Goal: Task Accomplishment & Management: Complete application form

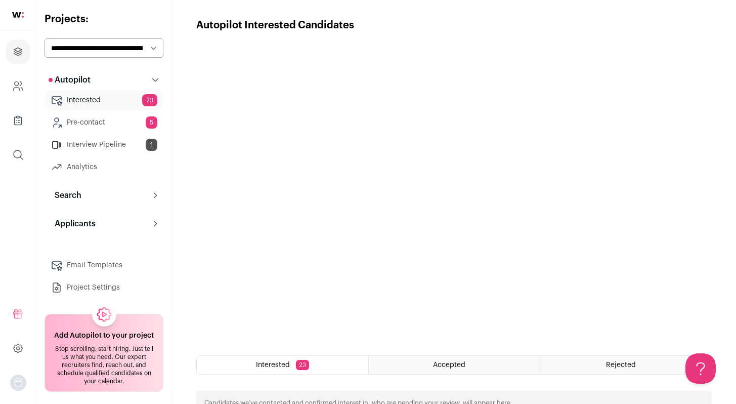
click at [98, 100] on link "Interested 23" at bounding box center [104, 100] width 119 height 20
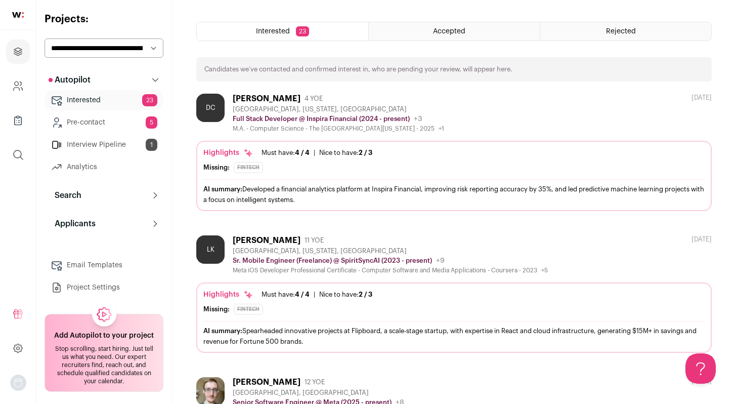
scroll to position [334, 0]
click at [287, 98] on div "[PERSON_NAME]" at bounding box center [267, 98] width 68 height 10
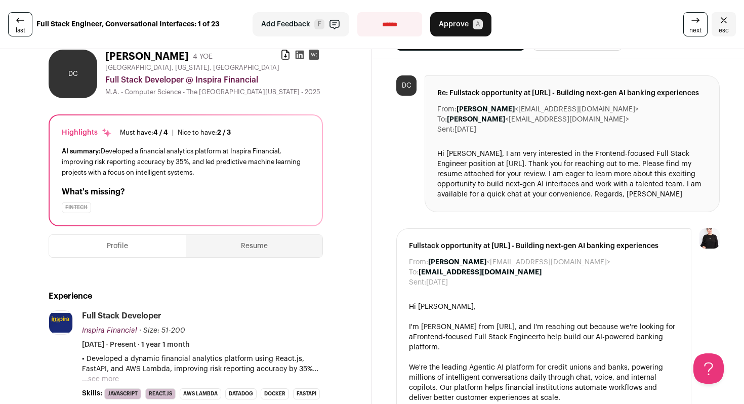
scroll to position [22, 0]
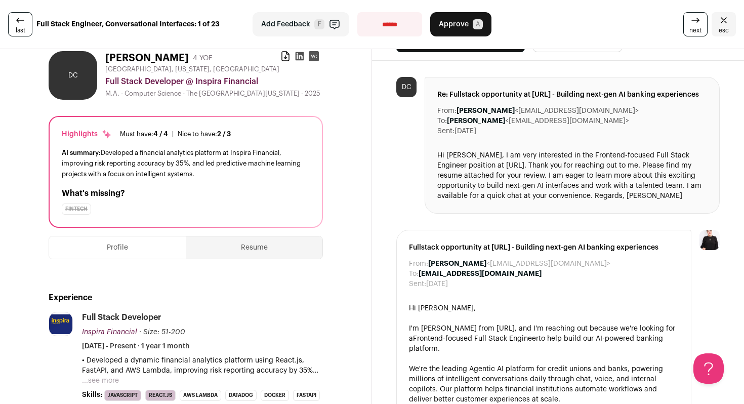
click at [545, 194] on div "Hi [PERSON_NAME], I am very interested in the Frontend-focused Full Stack Engin…" at bounding box center [572, 175] width 270 height 51
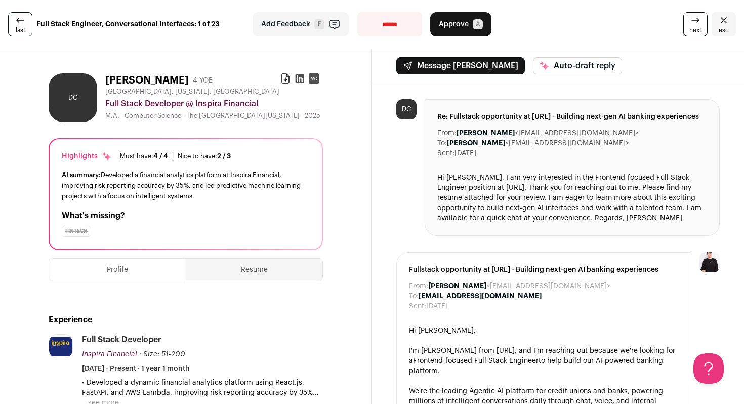
scroll to position [0, 0]
click at [283, 79] on icon at bounding box center [285, 78] width 10 height 10
click at [689, 22] on icon at bounding box center [695, 20] width 12 height 12
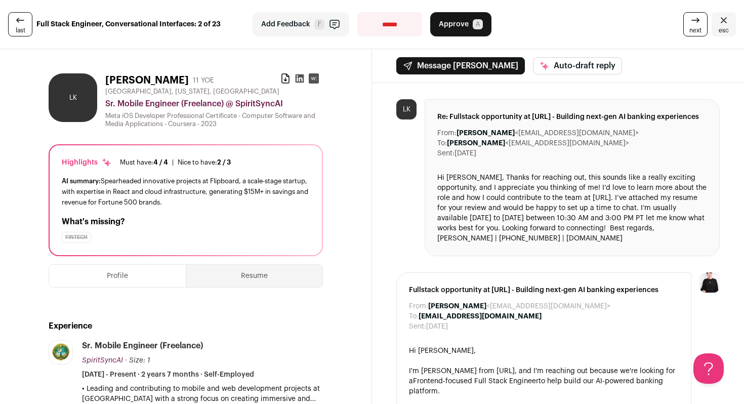
click at [251, 268] on button "Resume" at bounding box center [254, 276] width 136 height 22
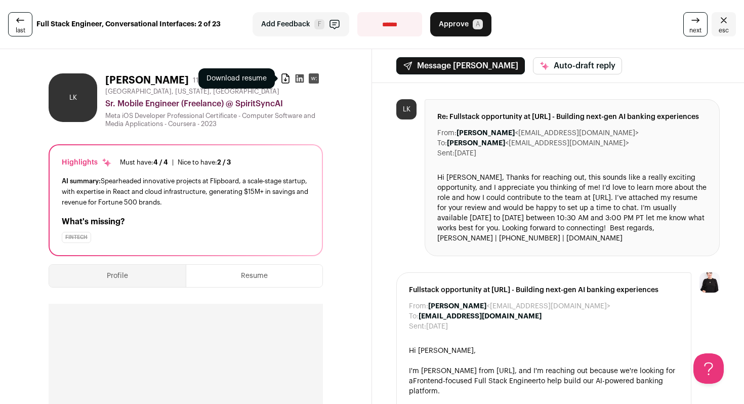
click at [280, 78] on icon at bounding box center [285, 78] width 10 height 10
click at [296, 76] on icon at bounding box center [300, 78] width 9 height 9
click at [689, 18] on icon at bounding box center [695, 20] width 12 height 12
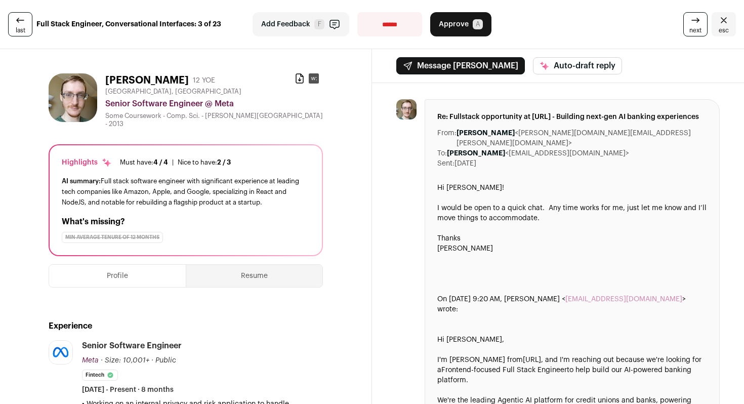
click at [689, 18] on icon at bounding box center [695, 20] width 12 height 12
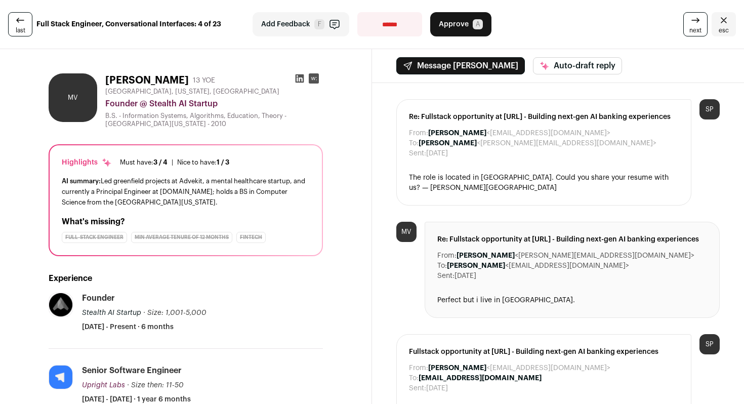
click at [18, 19] on icon at bounding box center [20, 20] width 12 height 12
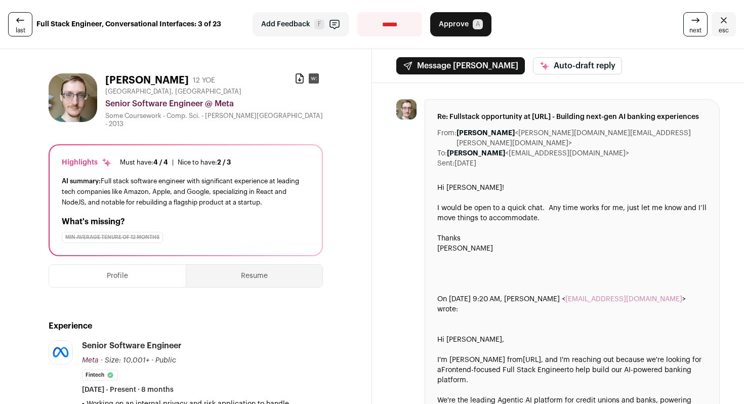
click at [19, 26] on icon at bounding box center [20, 20] width 12 height 12
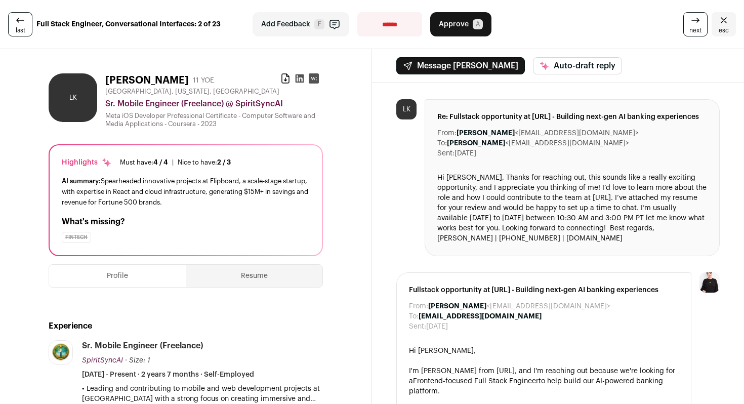
click at [689, 21] on icon at bounding box center [695, 20] width 12 height 12
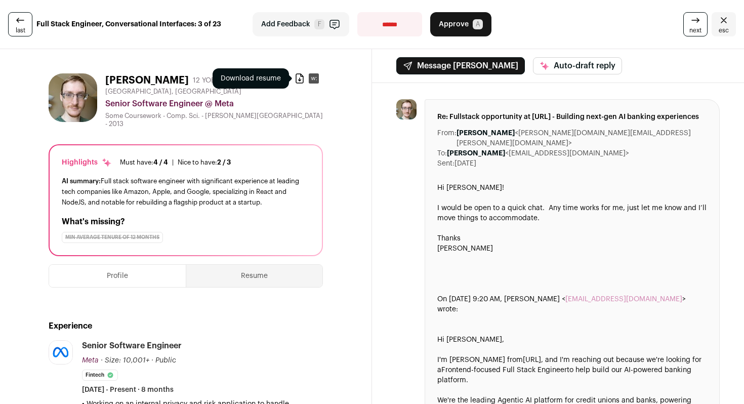
click at [295, 81] on icon at bounding box center [300, 78] width 10 height 10
click at [689, 22] on icon at bounding box center [695, 20] width 12 height 12
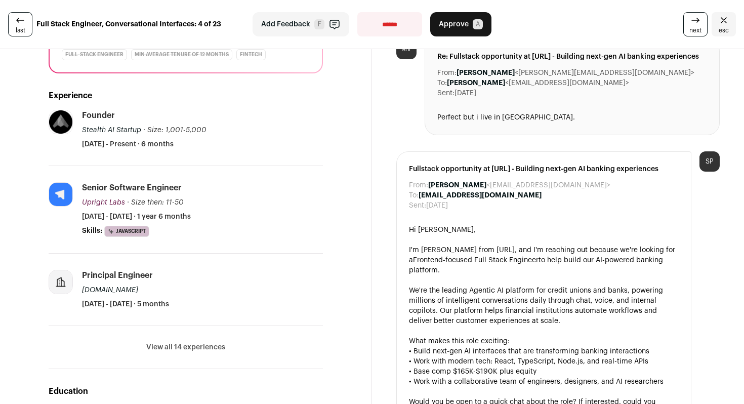
scroll to position [193, 0]
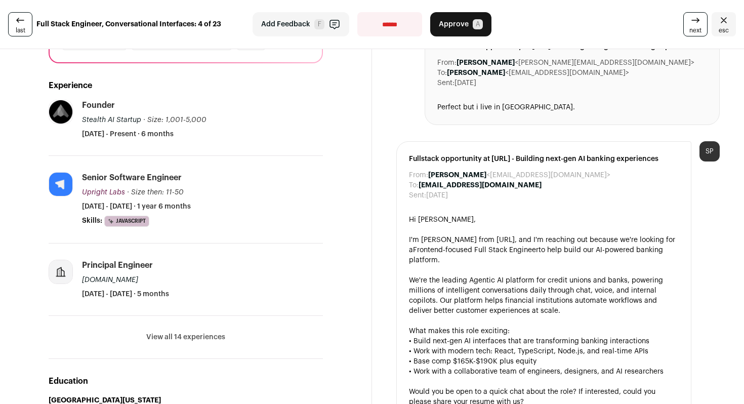
click at [190, 337] on button "View all 14 experiences" at bounding box center [185, 337] width 79 height 10
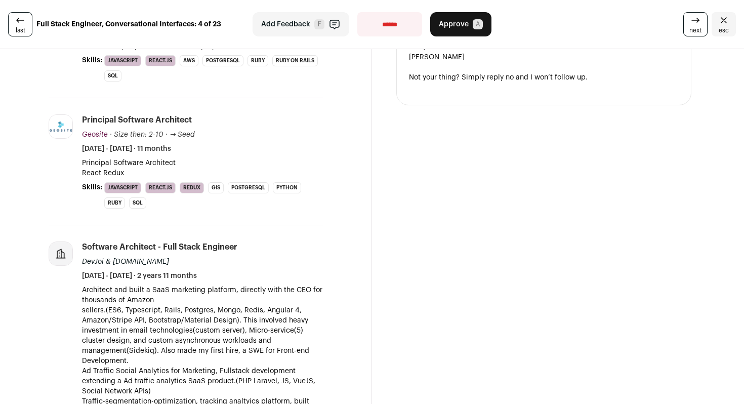
scroll to position [611, 0]
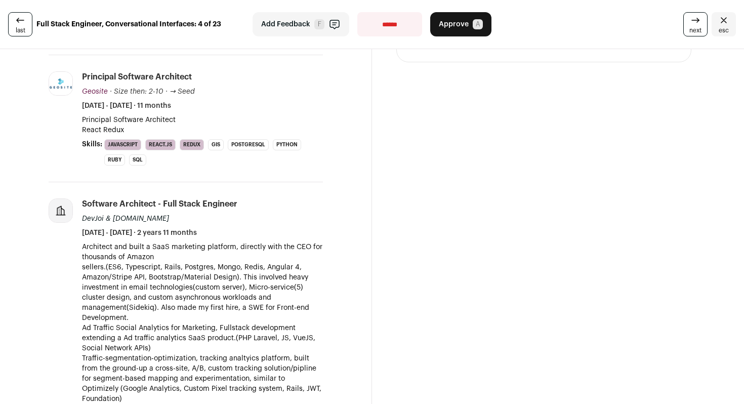
click at [683, 21] on link "next" at bounding box center [695, 24] width 24 height 24
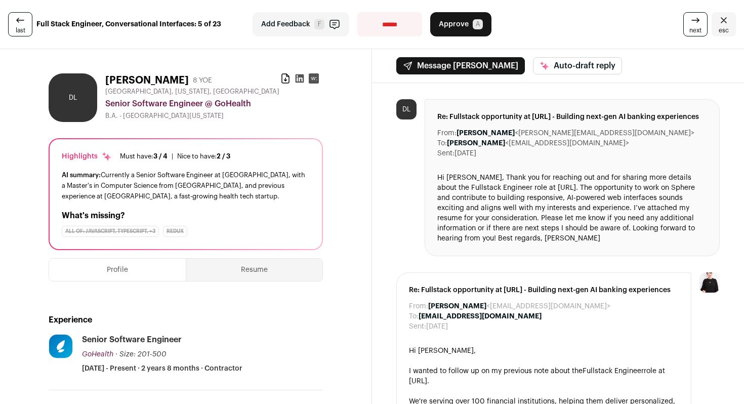
click at [295, 80] on icon at bounding box center [300, 78] width 10 height 10
click at [280, 77] on icon at bounding box center [285, 78] width 10 height 10
click at [447, 22] on span "Approve" at bounding box center [454, 24] width 30 height 10
click at [689, 21] on icon at bounding box center [695, 20] width 12 height 12
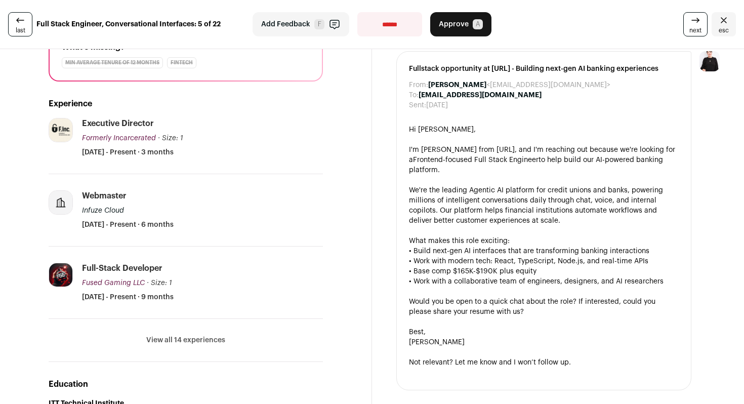
scroll to position [232, 0]
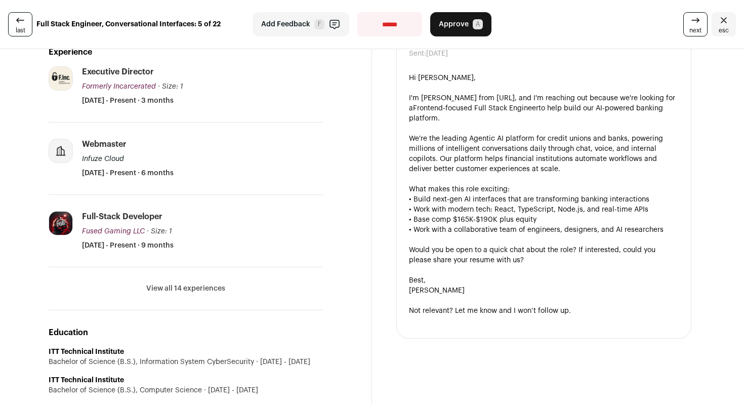
click at [206, 294] on button "View all 14 experiences" at bounding box center [185, 288] width 79 height 10
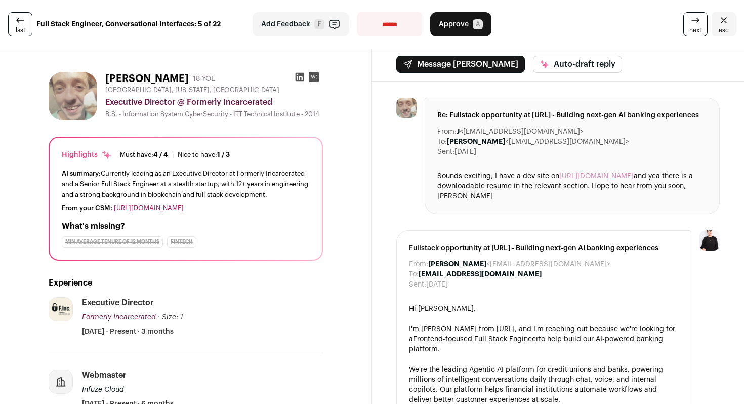
scroll to position [0, 0]
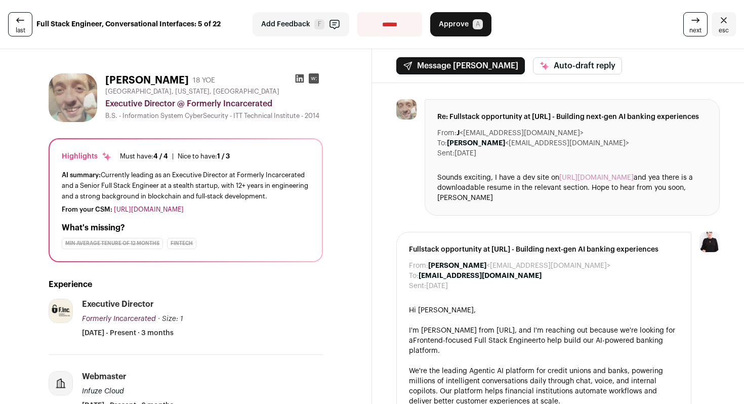
click at [596, 181] on link "[URL][DOMAIN_NAME]" at bounding box center [596, 177] width 74 height 7
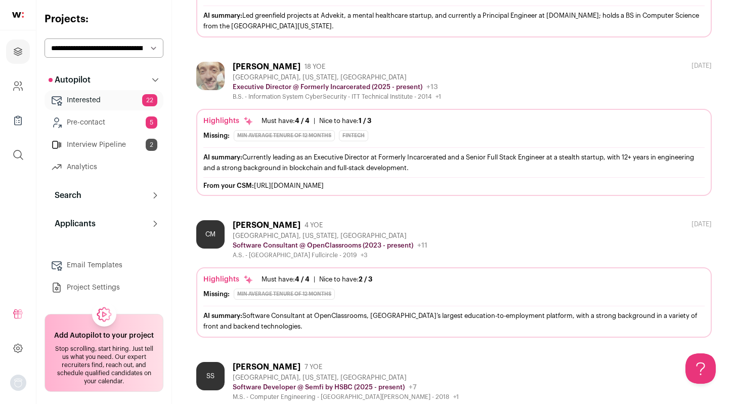
scroll to position [941, 0]
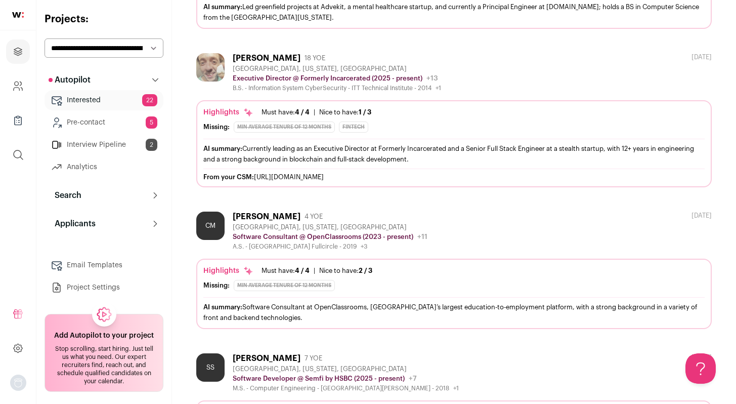
click at [279, 216] on div "[PERSON_NAME]" at bounding box center [267, 217] width 68 height 10
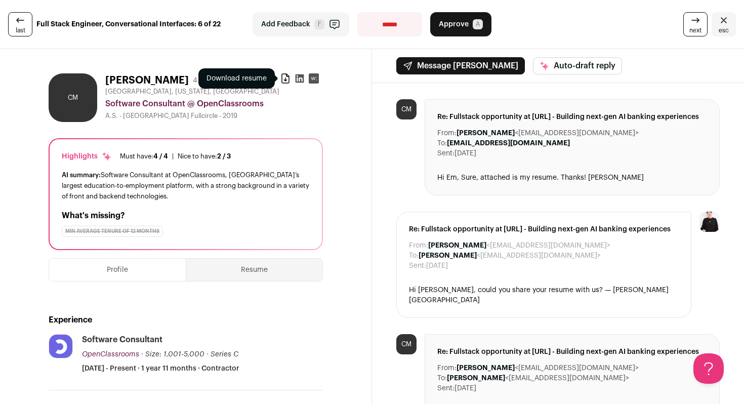
click at [280, 77] on icon at bounding box center [285, 78] width 10 height 10
click at [400, 24] on select "**********" at bounding box center [389, 24] width 65 height 24
click at [403, 28] on select "**********" at bounding box center [389, 24] width 65 height 24
select select "**********"
click at [689, 32] on span "next" at bounding box center [695, 30] width 12 height 8
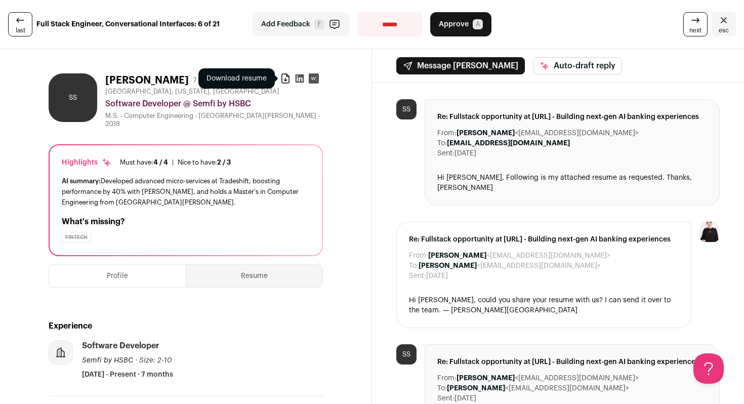
click at [282, 77] on icon at bounding box center [285, 78] width 10 height 10
click at [280, 80] on icon at bounding box center [285, 78] width 10 height 10
click at [690, 25] on icon at bounding box center [695, 20] width 12 height 12
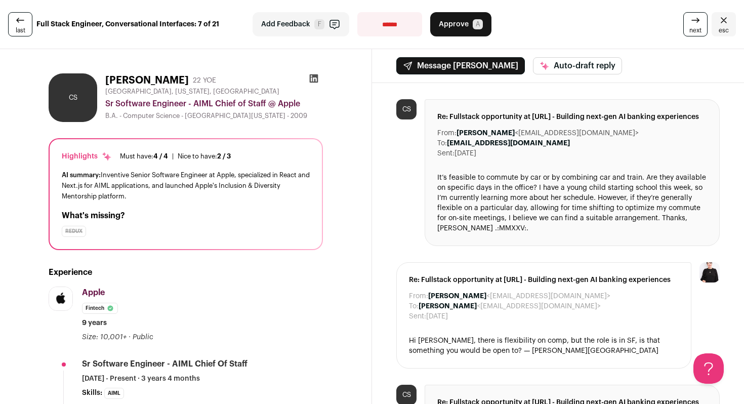
click at [408, 26] on select "**********" at bounding box center [389, 24] width 65 height 24
select select "**********"
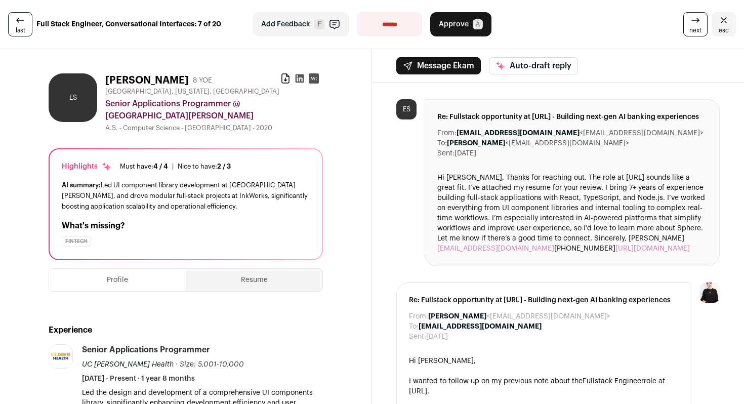
click at [689, 24] on icon at bounding box center [695, 20] width 12 height 12
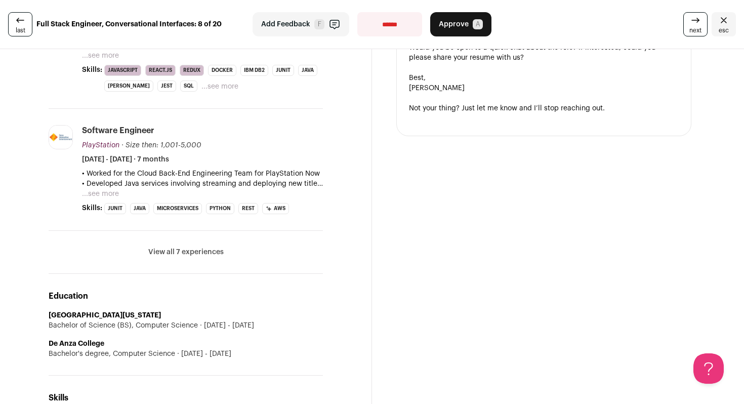
scroll to position [448, 0]
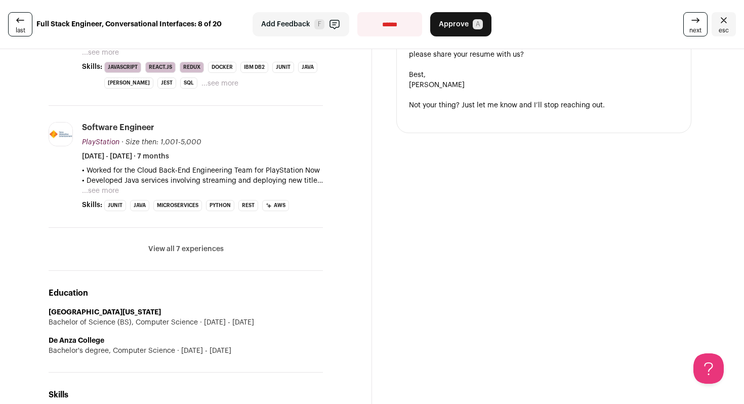
click at [203, 232] on li "View all 7 experiences View less" at bounding box center [186, 249] width 274 height 43
click at [199, 244] on button "View all 7 experiences" at bounding box center [185, 249] width 75 height 10
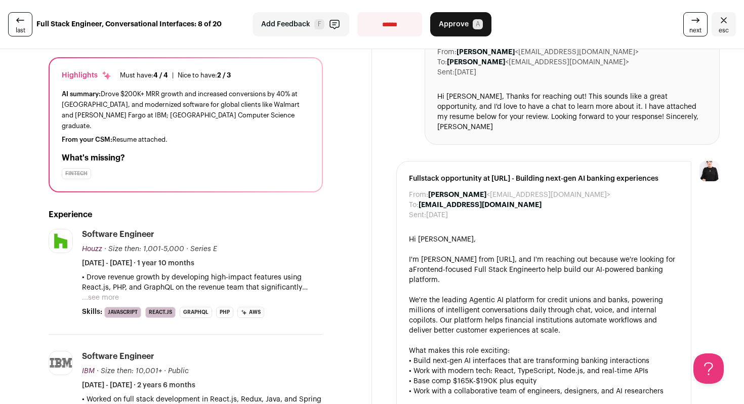
scroll to position [0, 0]
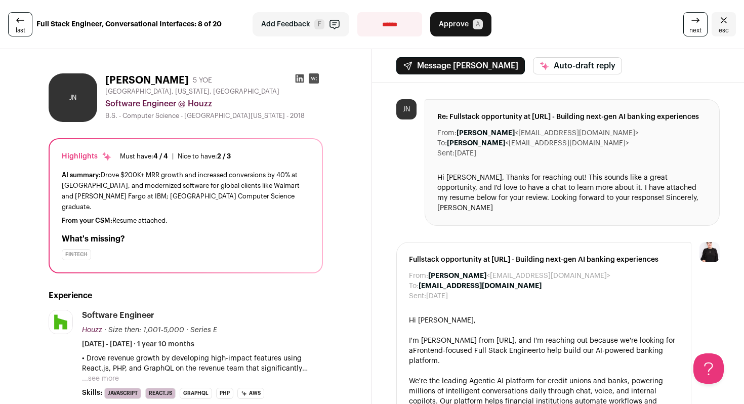
click at [298, 74] on icon at bounding box center [300, 78] width 9 height 9
click at [296, 80] on icon at bounding box center [300, 78] width 10 height 10
click at [691, 17] on icon at bounding box center [695, 20] width 12 height 12
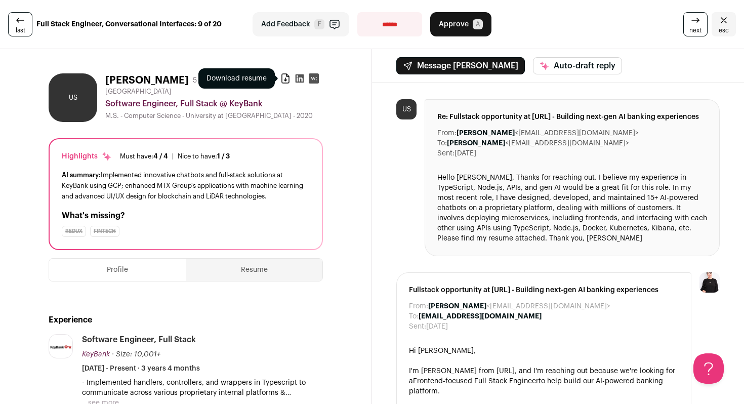
click at [280, 79] on icon at bounding box center [285, 78] width 10 height 10
click at [683, 27] on link "next" at bounding box center [695, 24] width 24 height 24
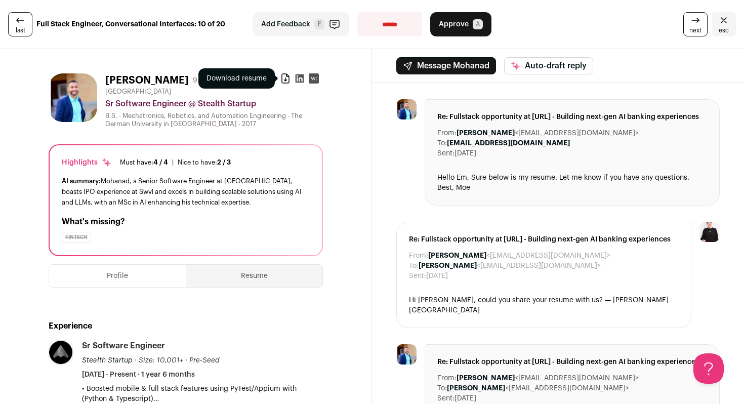
click at [282, 77] on icon at bounding box center [285, 78] width 10 height 10
click at [452, 25] on span "Approve" at bounding box center [454, 24] width 30 height 10
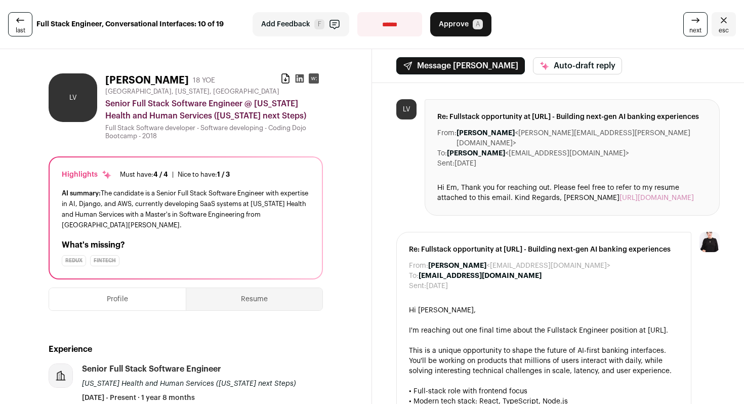
click at [693, 28] on span "next" at bounding box center [695, 30] width 12 height 8
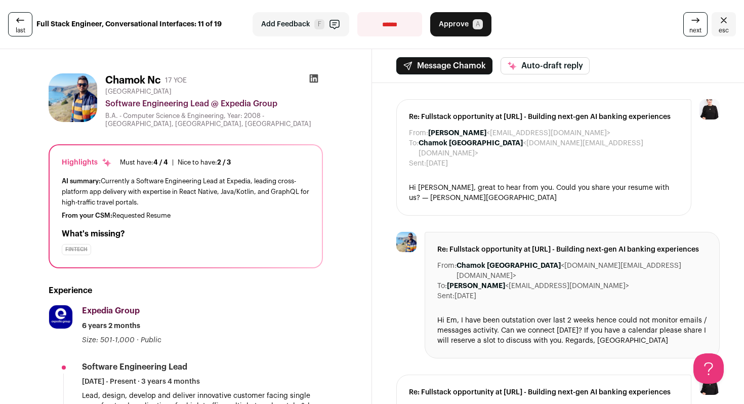
click at [216, 321] on div "Expedia Group Expedia Group [DOMAIN_NAME] Add to company list Public / Private …" at bounding box center [202, 325] width 241 height 40
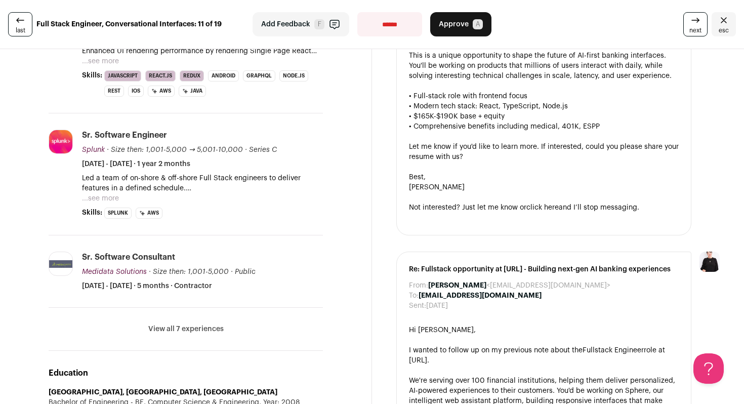
scroll to position [479, 0]
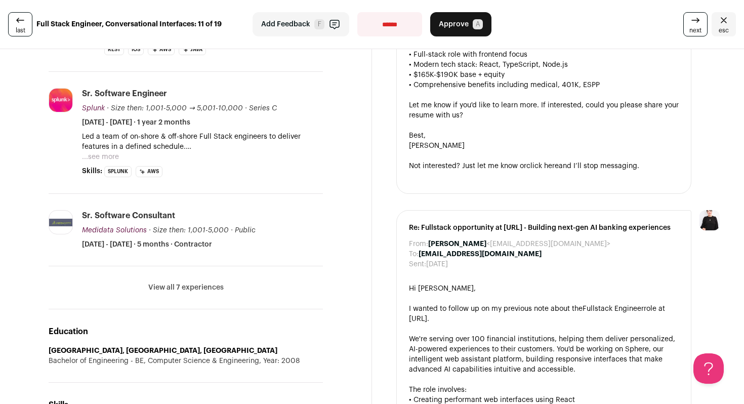
click at [193, 282] on button "View all 7 experiences" at bounding box center [185, 287] width 75 height 10
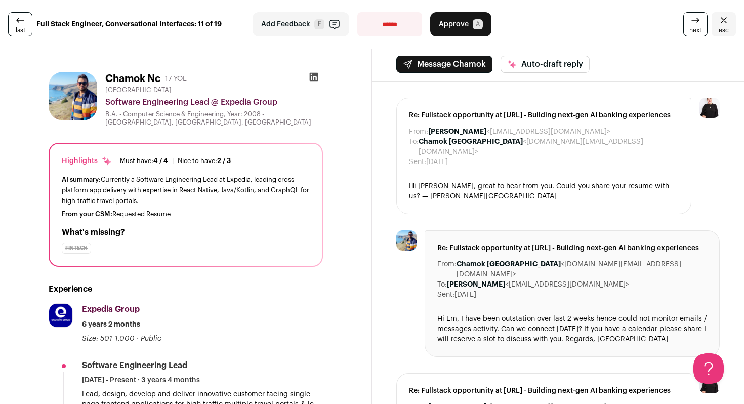
scroll to position [0, 0]
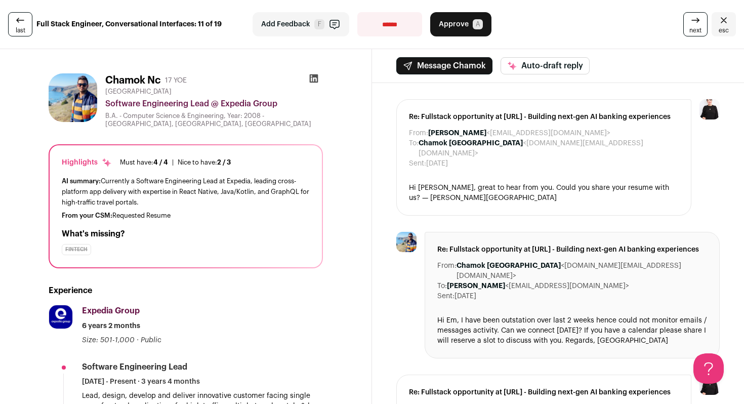
click at [691, 25] on icon at bounding box center [695, 20] width 12 height 12
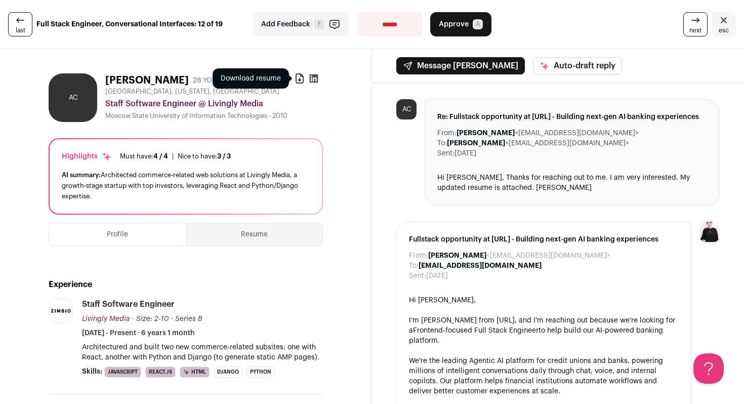
click at [297, 80] on icon at bounding box center [300, 78] width 10 height 10
drag, startPoint x: 446, startPoint y: 27, endPoint x: 458, endPoint y: 30, distance: 12.0
click at [446, 27] on span "Approve" at bounding box center [454, 24] width 30 height 10
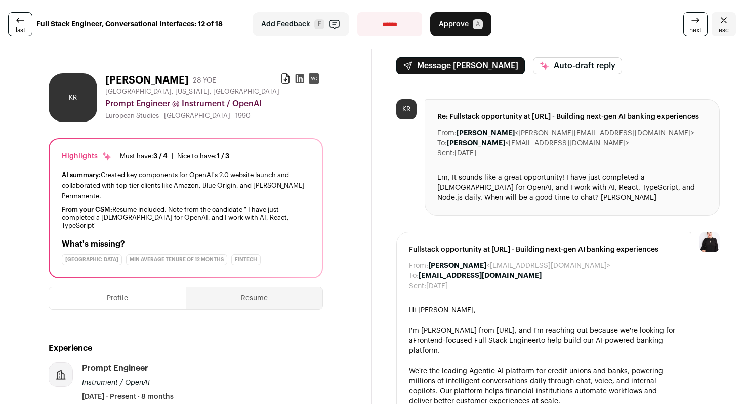
click at [689, 18] on icon at bounding box center [695, 20] width 12 height 12
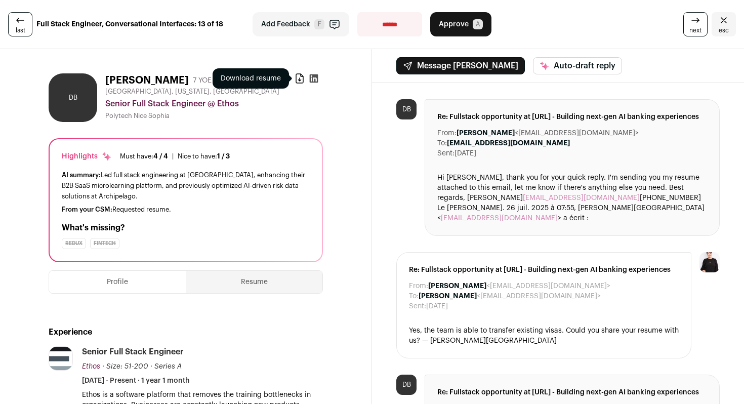
click at [299, 79] on icon at bounding box center [299, 78] width 7 height 9
click at [402, 26] on select "**********" at bounding box center [389, 24] width 65 height 24
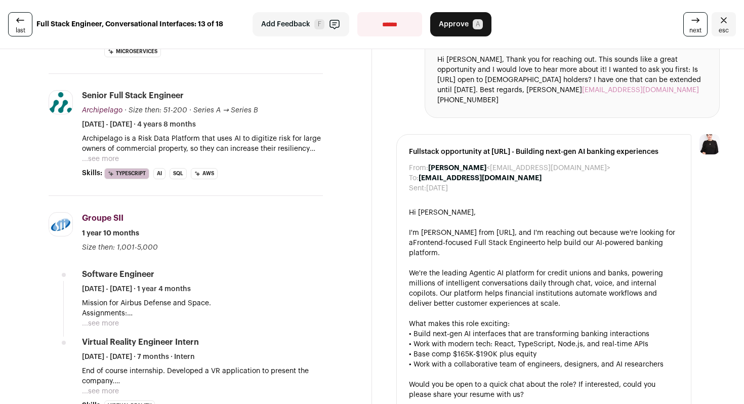
scroll to position [397, 0]
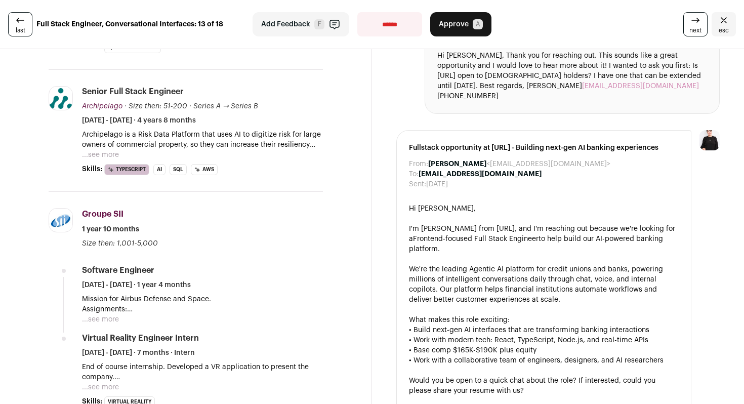
click at [400, 29] on select "**********" at bounding box center [389, 24] width 65 height 24
select select "**********"
click at [689, 28] on span "next" at bounding box center [695, 30] width 12 height 8
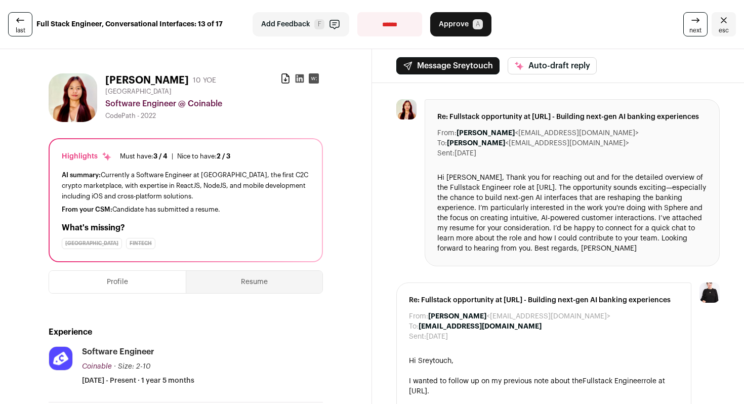
click at [689, 33] on span "next" at bounding box center [695, 30] width 12 height 8
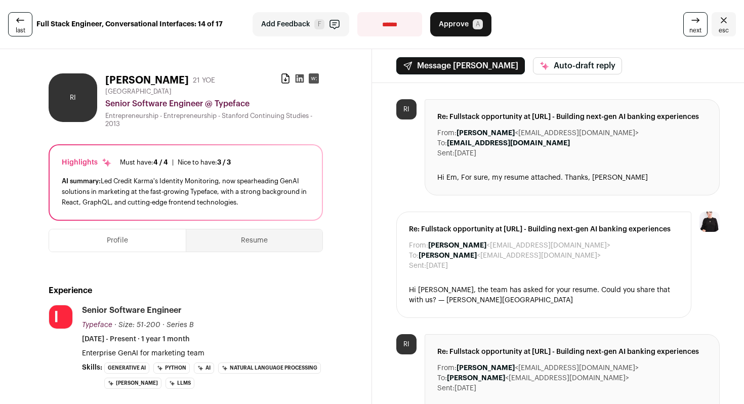
click at [691, 22] on icon at bounding box center [695, 20] width 12 height 12
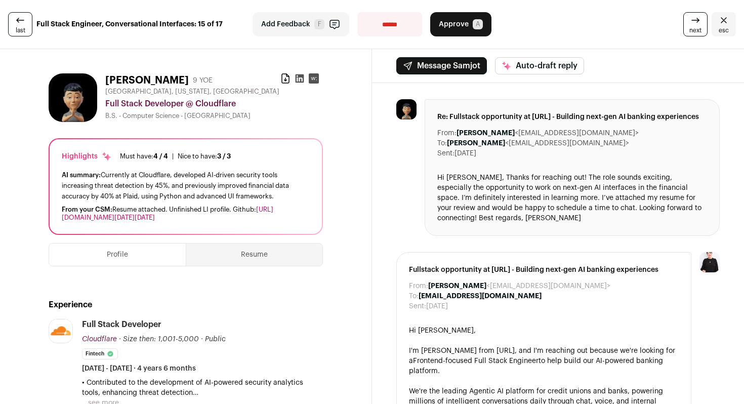
click at [22, 22] on icon at bounding box center [20, 20] width 12 height 12
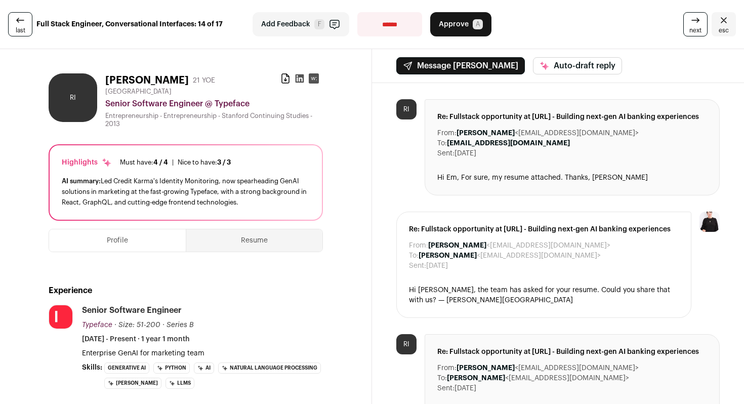
click at [448, 24] on span "Approve" at bounding box center [454, 24] width 30 height 10
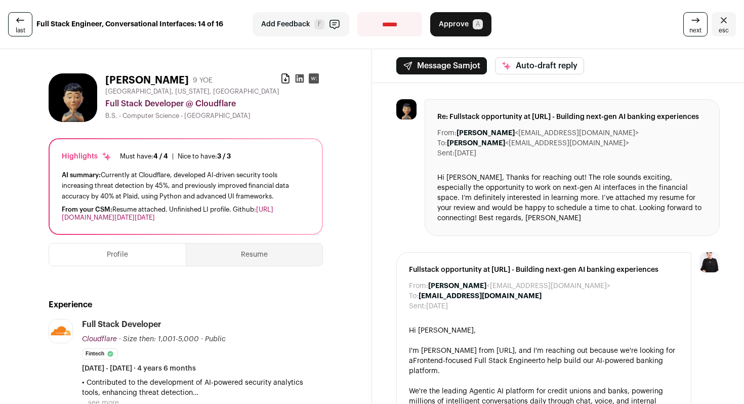
click at [689, 31] on span "next" at bounding box center [695, 30] width 12 height 8
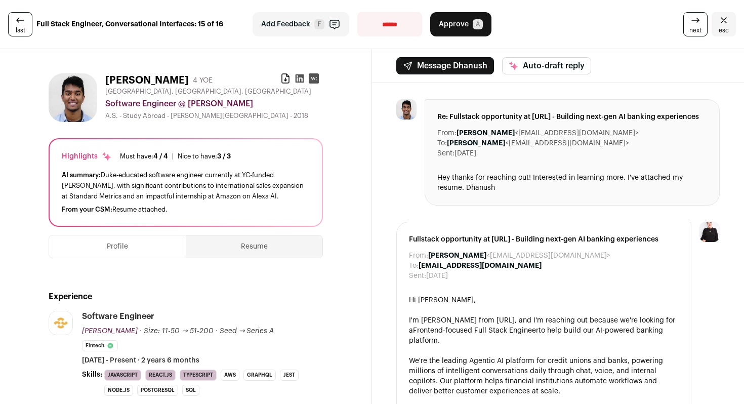
click at [387, 30] on select "**********" at bounding box center [389, 24] width 65 height 24
select select "**********"
click at [689, 25] on icon at bounding box center [695, 20] width 12 height 12
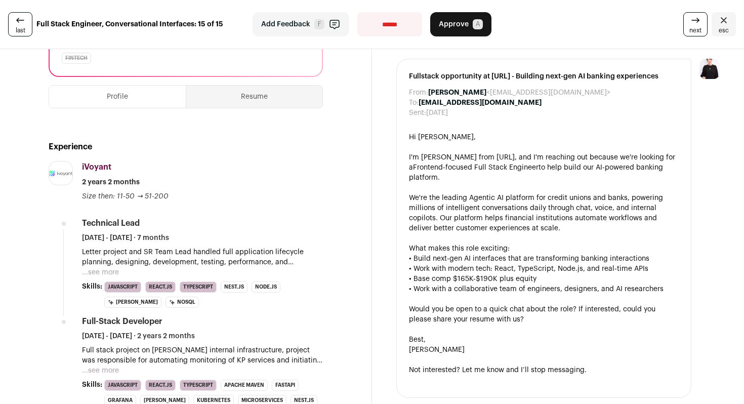
scroll to position [125, 0]
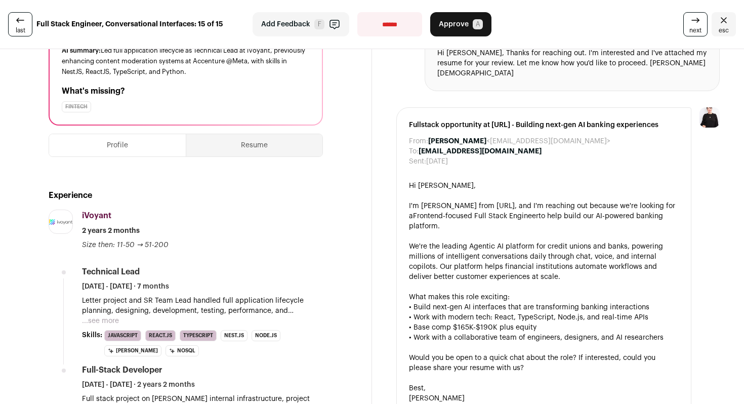
click at [689, 20] on icon at bounding box center [695, 20] width 12 height 12
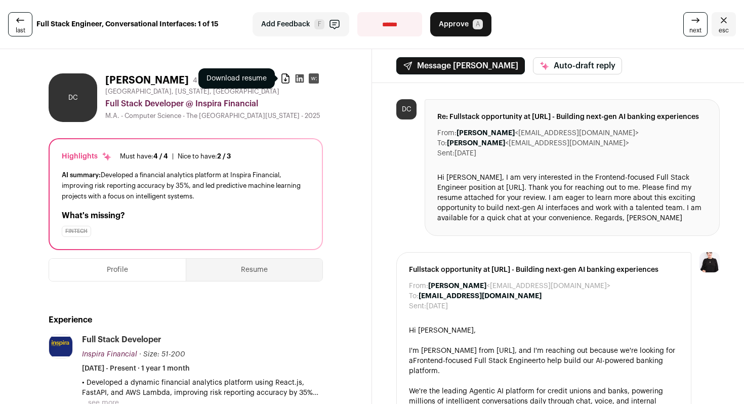
click at [280, 78] on icon at bounding box center [285, 78] width 10 height 10
click at [390, 27] on select "**********" at bounding box center [389, 24] width 65 height 24
select select "**********"
click at [685, 34] on link "next" at bounding box center [695, 24] width 24 height 24
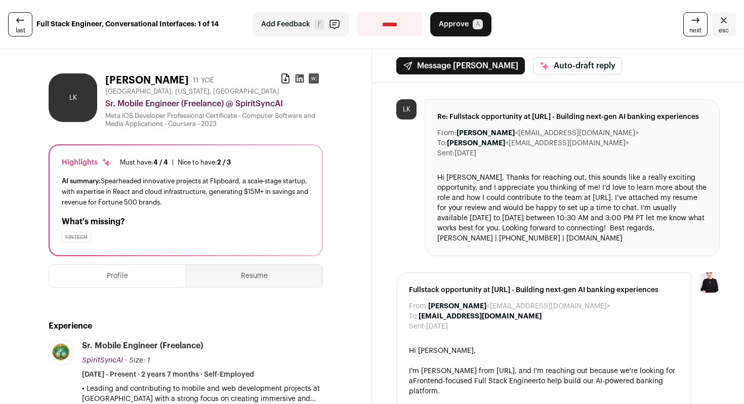
click at [689, 20] on icon at bounding box center [695, 20] width 12 height 12
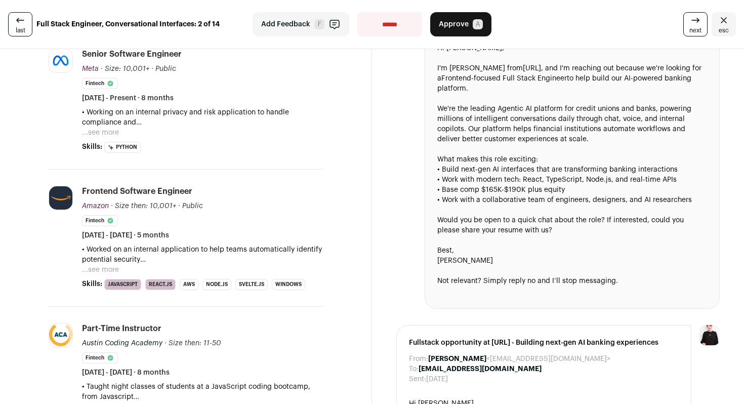
scroll to position [374, 0]
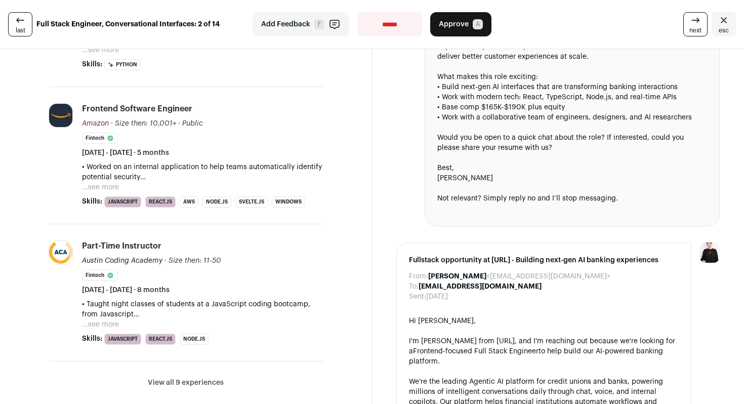
click at [173, 371] on li "View all 9 experiences View less" at bounding box center [186, 382] width 274 height 43
click at [183, 378] on button "View all 9 experiences" at bounding box center [186, 383] width 76 height 10
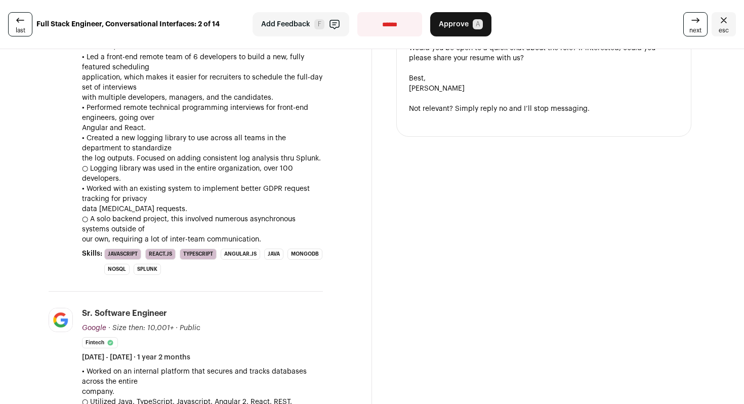
scroll to position [608, 0]
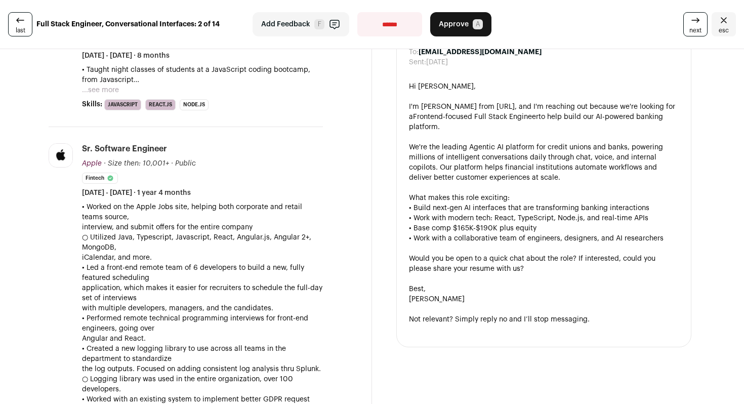
click at [389, 24] on select "**********" at bounding box center [389, 24] width 65 height 24
select select "**********"
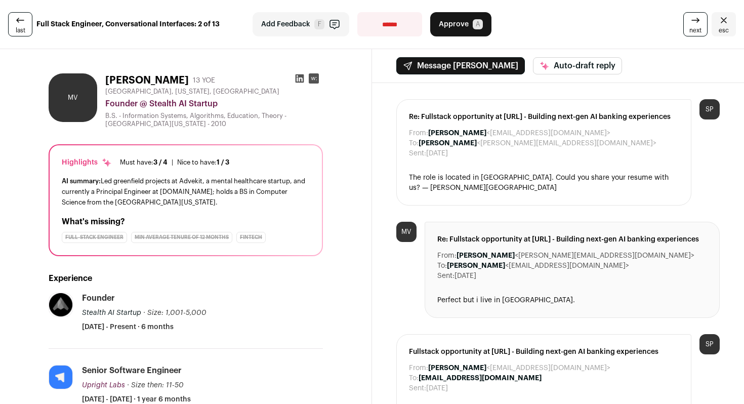
click at [26, 30] on link "last" at bounding box center [20, 24] width 24 height 24
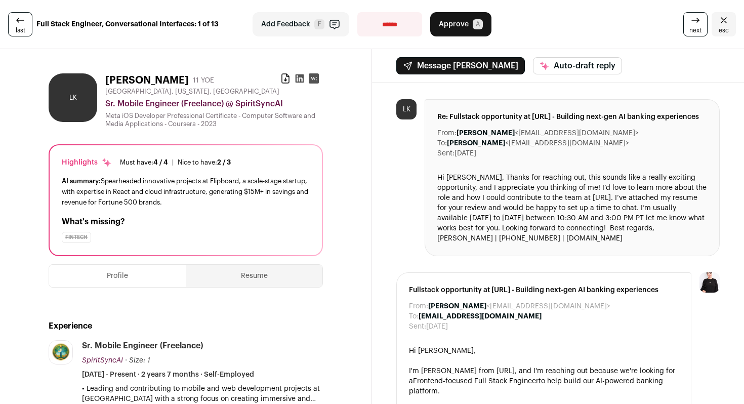
click at [439, 24] on span "Approve" at bounding box center [454, 24] width 30 height 10
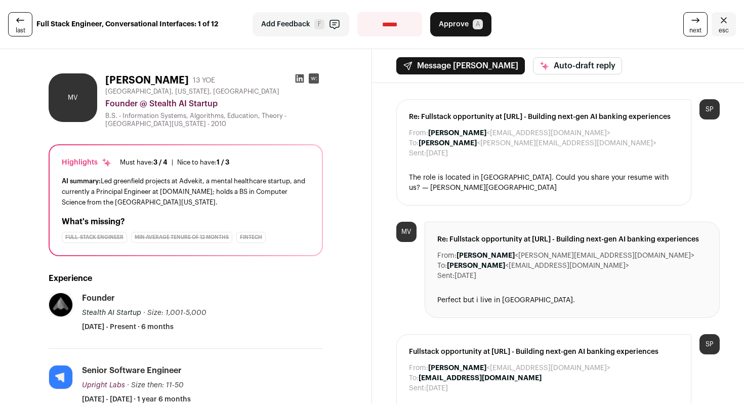
click at [689, 30] on span "next" at bounding box center [695, 30] width 12 height 8
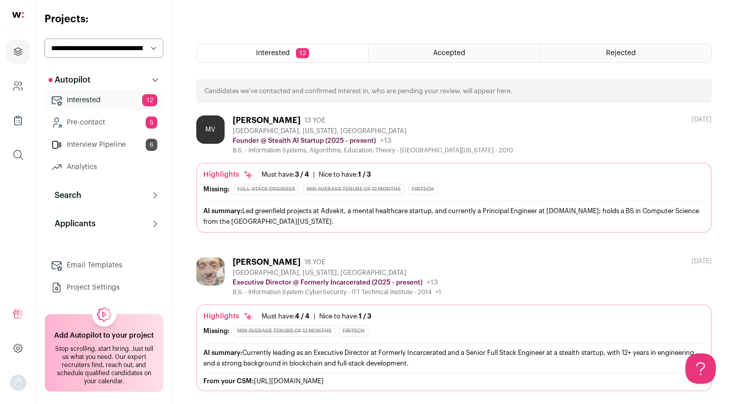
scroll to position [312, 0]
